Goal: Use online tool/utility: Utilize a website feature to perform a specific function

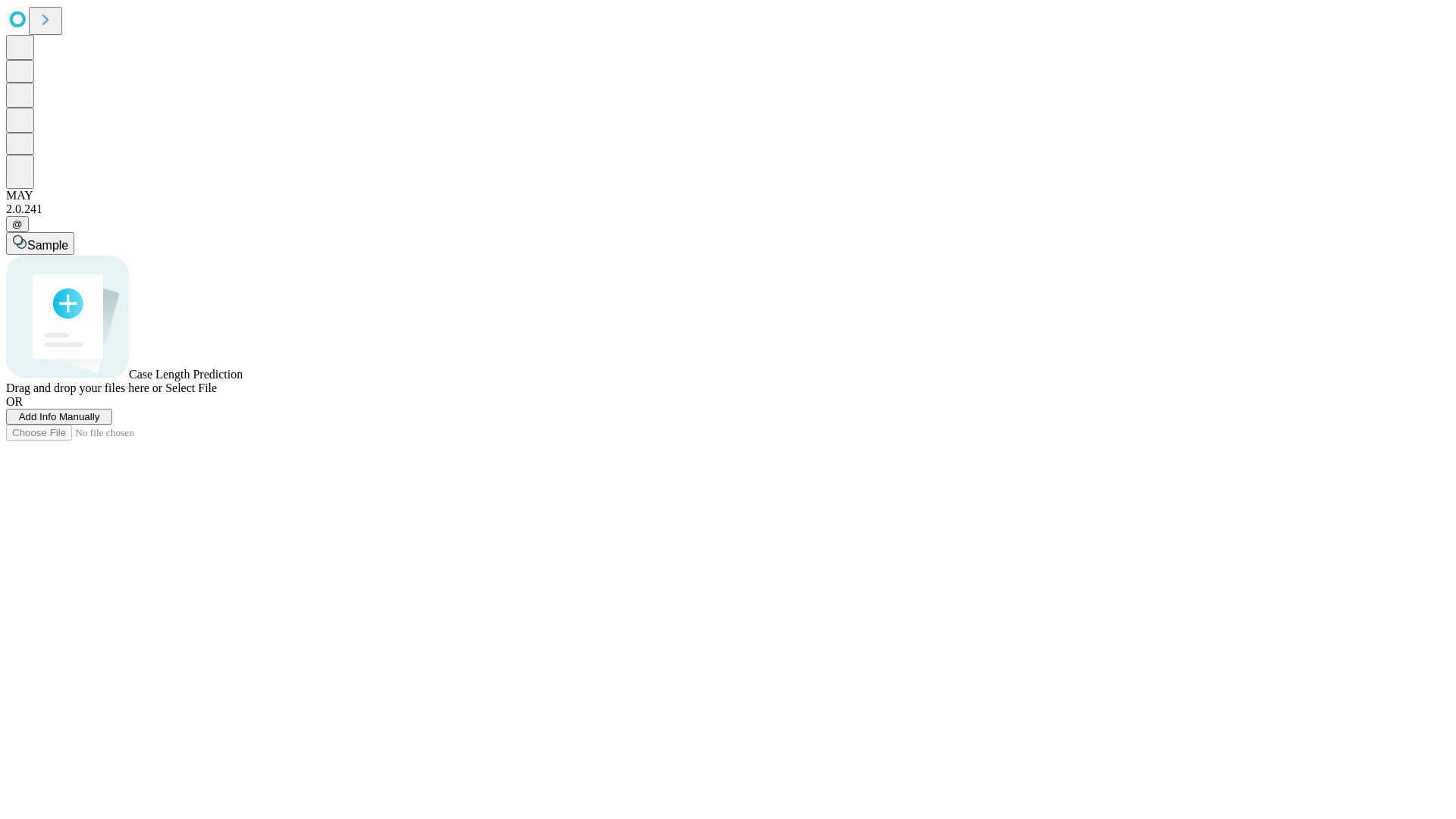
click at [100, 422] on span "Add Info Manually" at bounding box center [59, 416] width 81 height 11
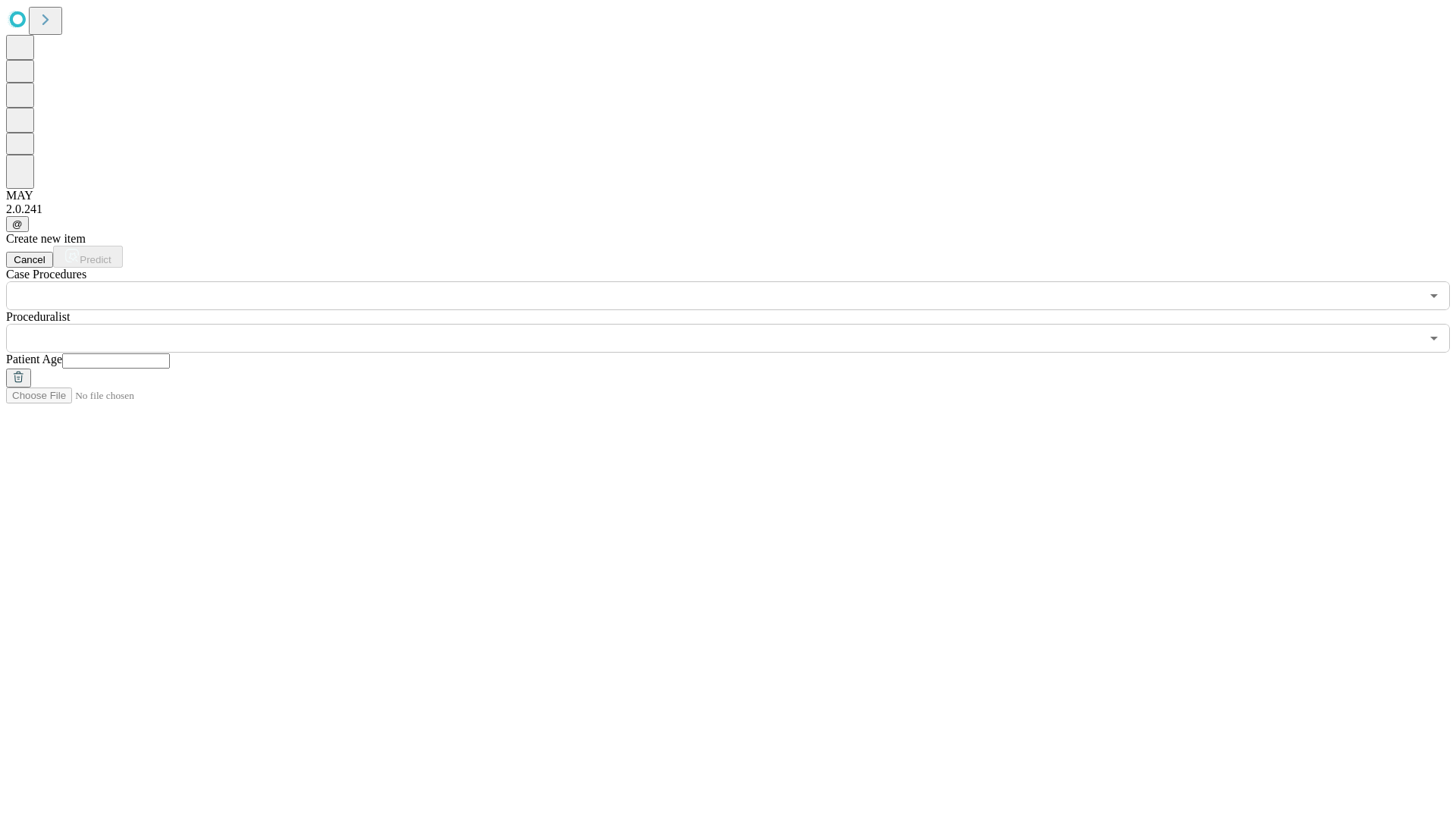
click at [170, 353] on input "text" at bounding box center [116, 361] width 108 height 15
type input "**"
click at [739, 324] on input "text" at bounding box center [713, 338] width 1414 height 29
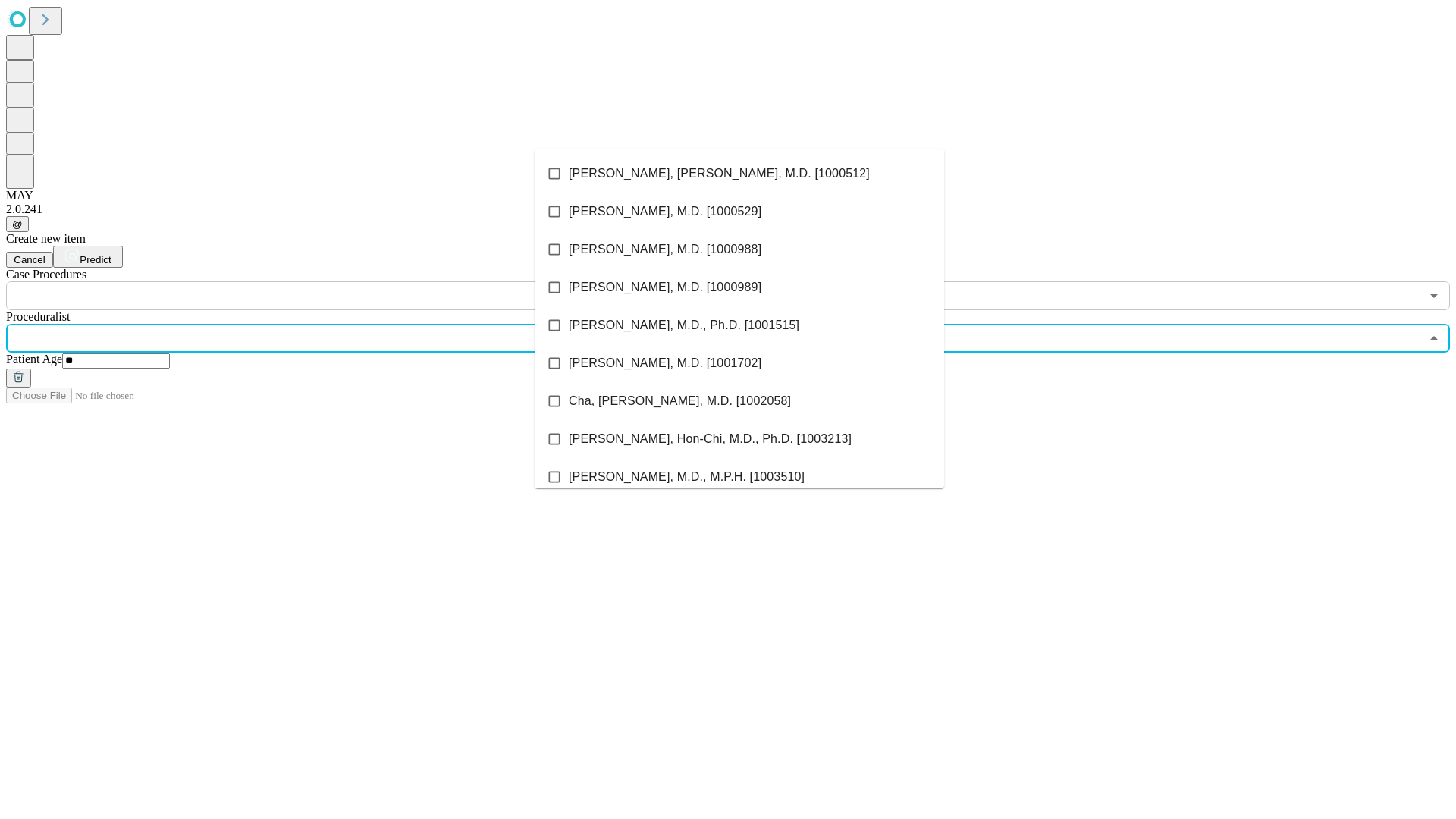
click at [739, 173] on li "[PERSON_NAME], [PERSON_NAME], M.D. [1000512]" at bounding box center [739, 173] width 410 height 38
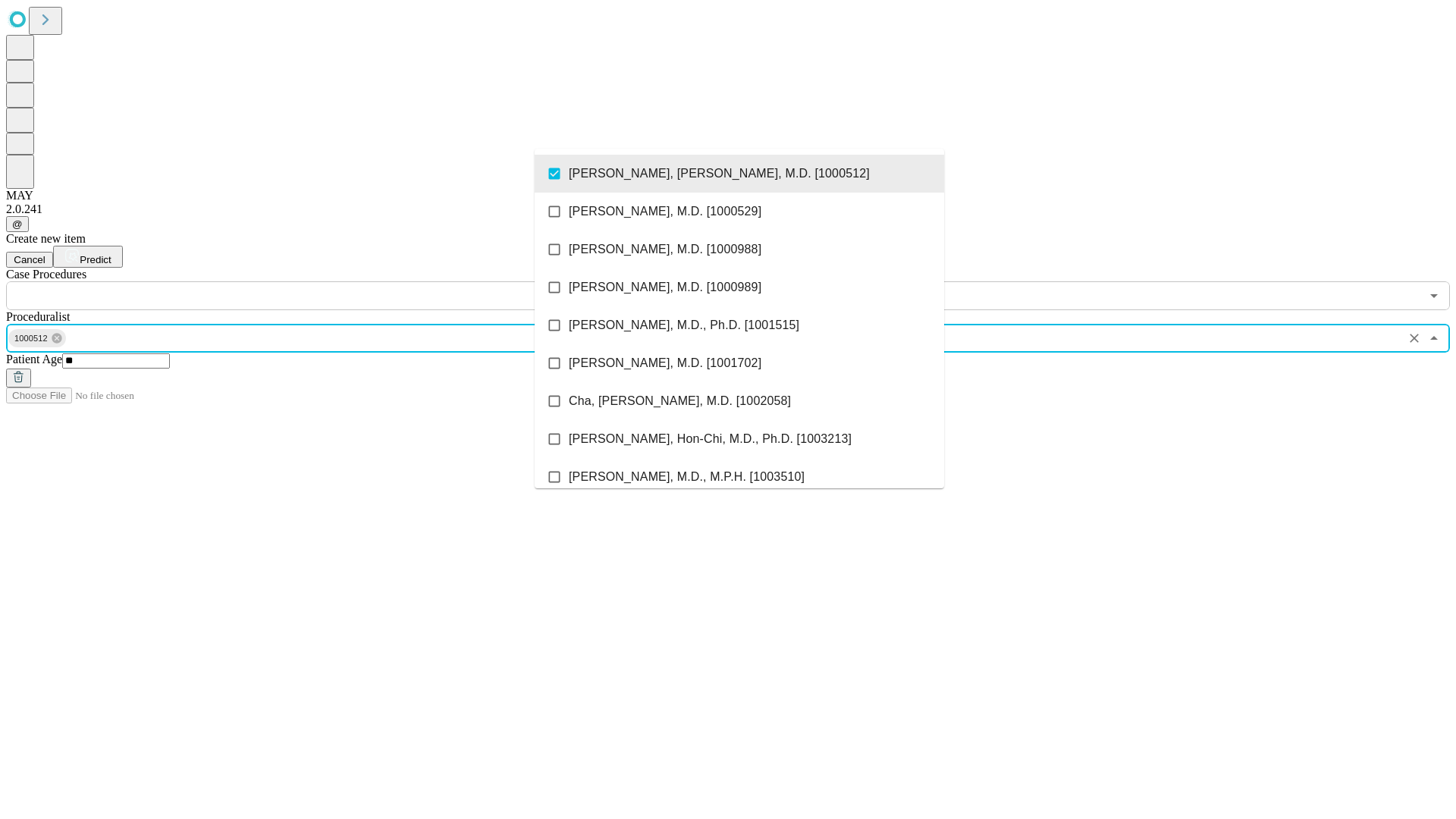
click at [319, 281] on input "text" at bounding box center [713, 296] width 1414 height 29
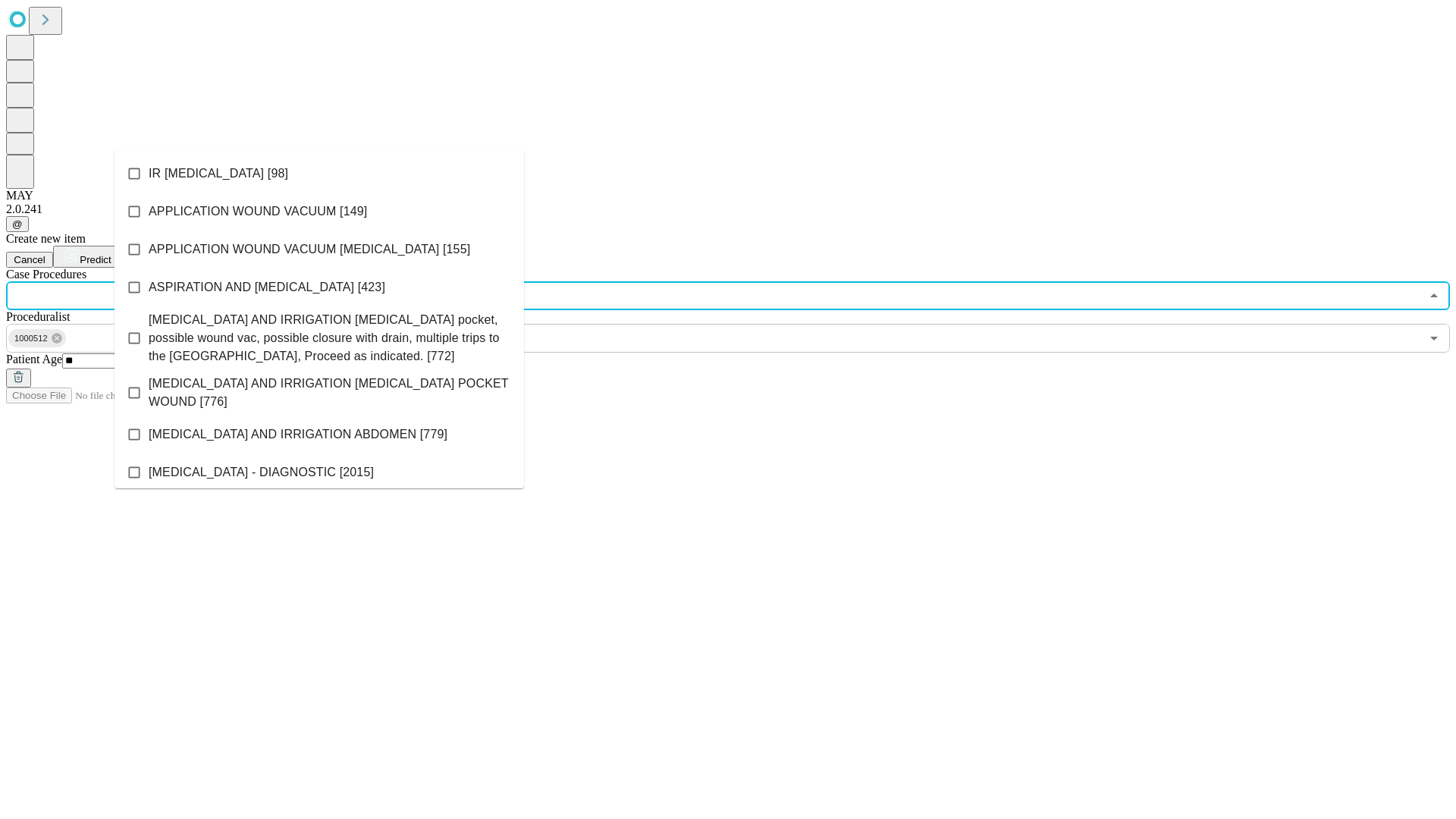
click at [320, 173] on li "IR [MEDICAL_DATA] [98]" at bounding box center [320, 173] width 410 height 38
click at [110, 254] on span "Predict" at bounding box center [95, 259] width 31 height 11
